Goal: Task Accomplishment & Management: Use online tool/utility

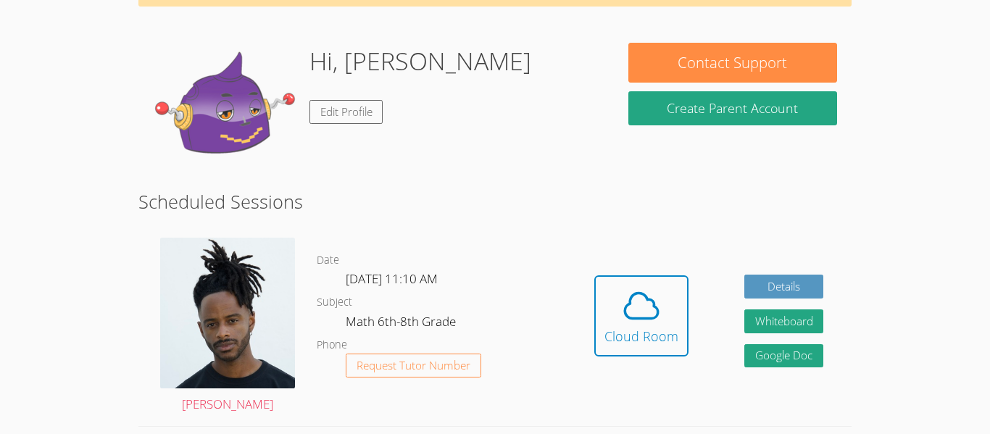
scroll to position [98, 0]
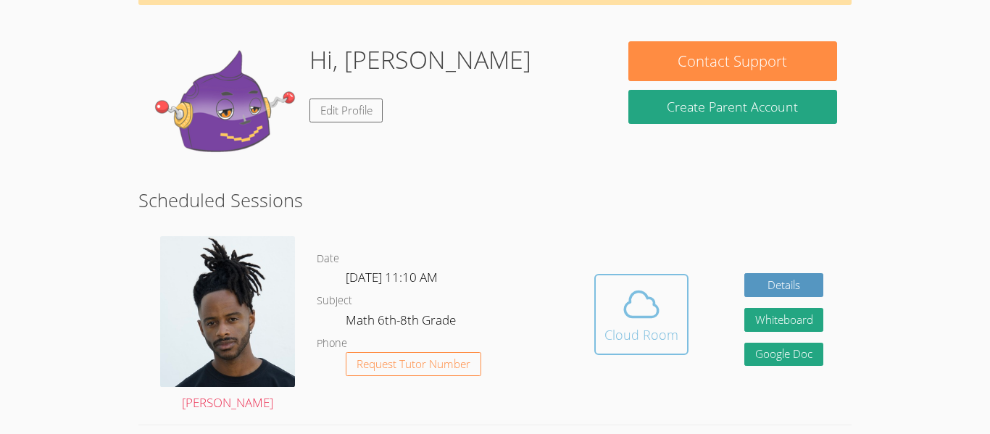
click at [656, 320] on icon at bounding box center [641, 304] width 41 height 41
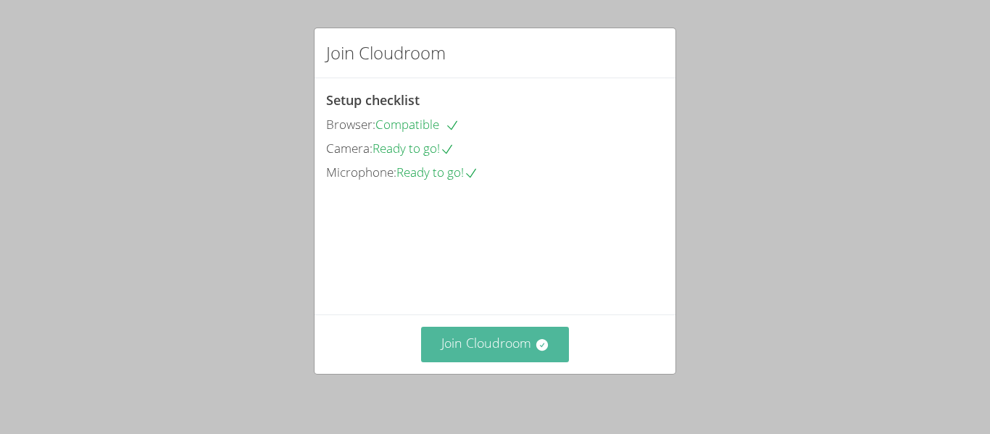
click at [519, 350] on button "Join Cloudroom" at bounding box center [495, 345] width 149 height 36
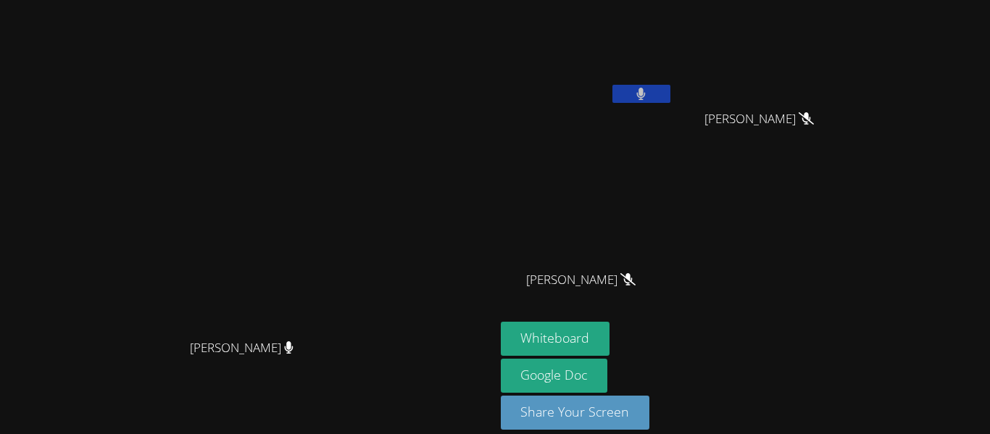
click at [673, 95] on video at bounding box center [587, 54] width 172 height 97
click at [646, 93] on icon at bounding box center [641, 94] width 9 height 12
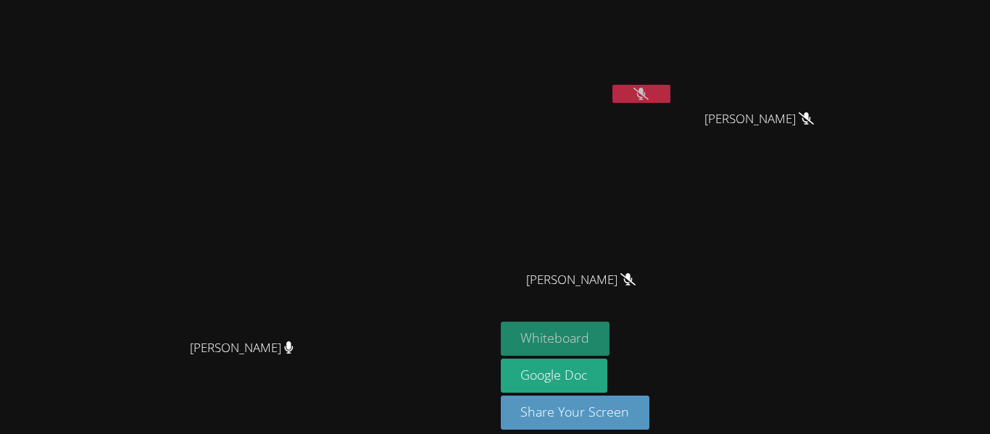
click at [610, 341] on button "Whiteboard" at bounding box center [555, 339] width 109 height 34
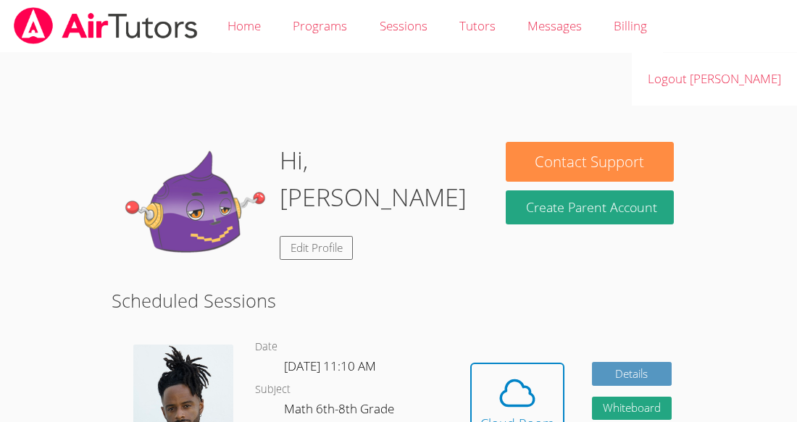
click at [513, 326] on div "Hidden Cloud Room Details Whiteboard Hidden Google Doc" at bounding box center [571, 413] width 230 height 175
click at [526, 373] on icon at bounding box center [517, 393] width 41 height 41
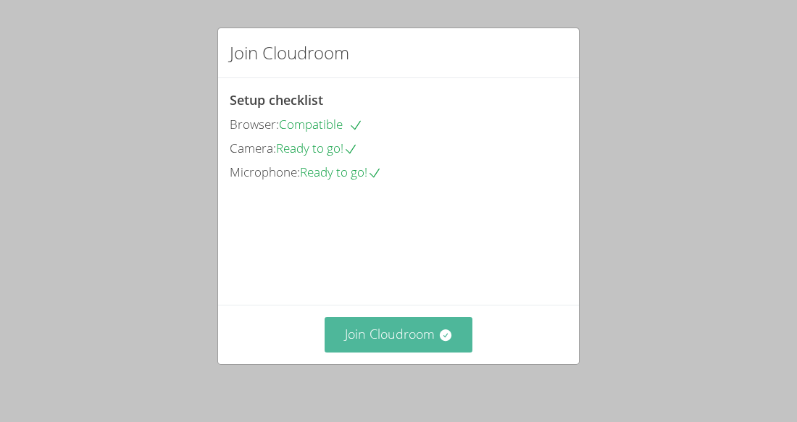
click at [359, 341] on button "Join Cloudroom" at bounding box center [399, 335] width 149 height 36
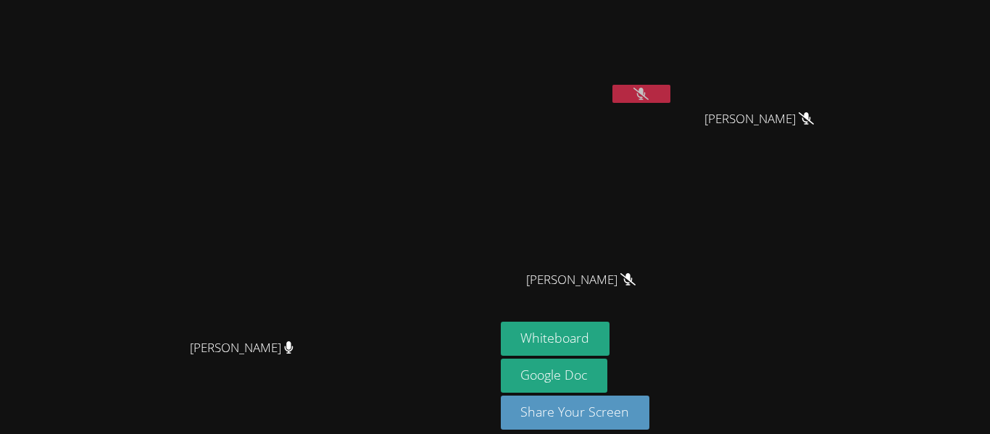
click at [356, 206] on video at bounding box center [246, 196] width 217 height 272
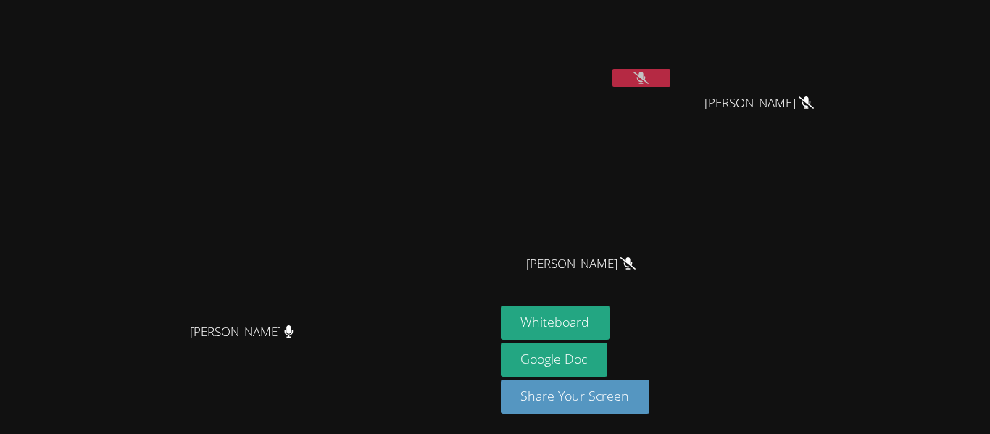
click at [670, 77] on button at bounding box center [641, 78] width 58 height 18
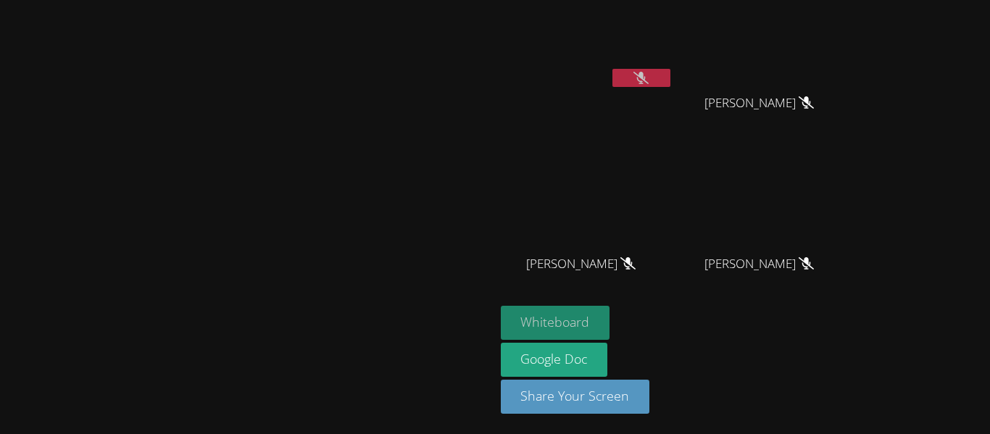
click at [610, 308] on button "Whiteboard" at bounding box center [555, 323] width 109 height 34
